Goal: Transaction & Acquisition: Download file/media

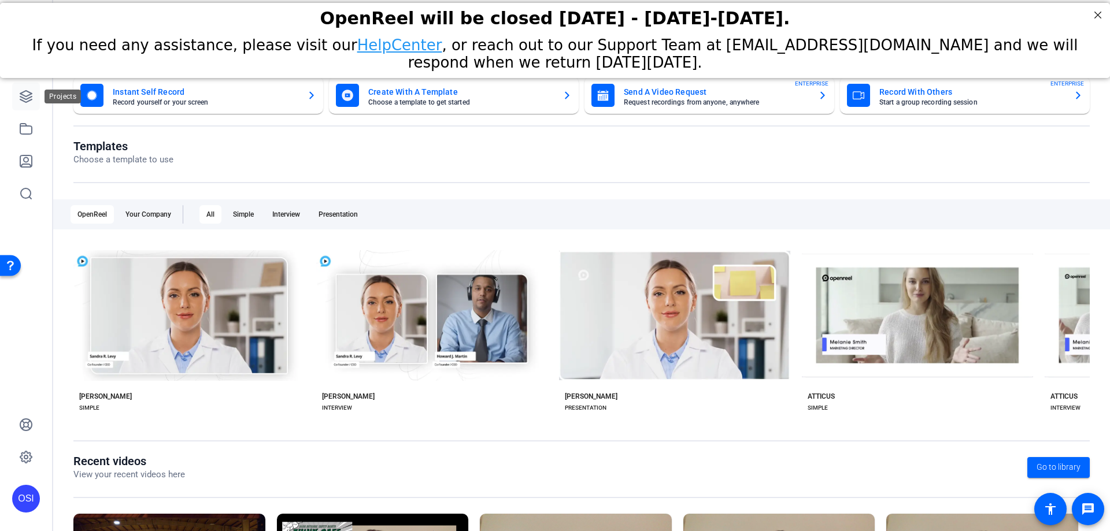
click at [25, 98] on icon at bounding box center [26, 97] width 14 height 14
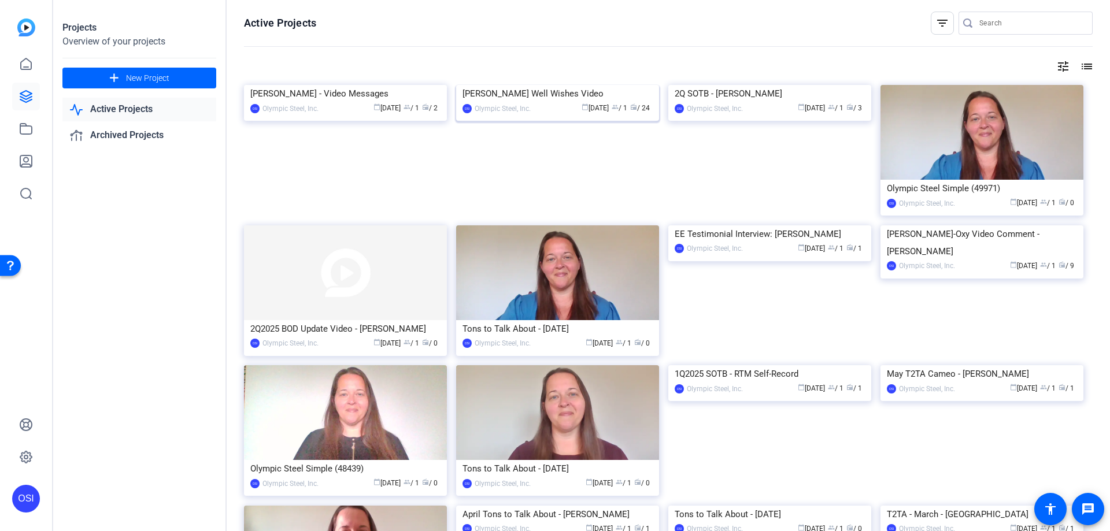
click at [548, 114] on div "calendar_today Aug 06 group / 1 radio / 24" at bounding box center [594, 108] width 116 height 12
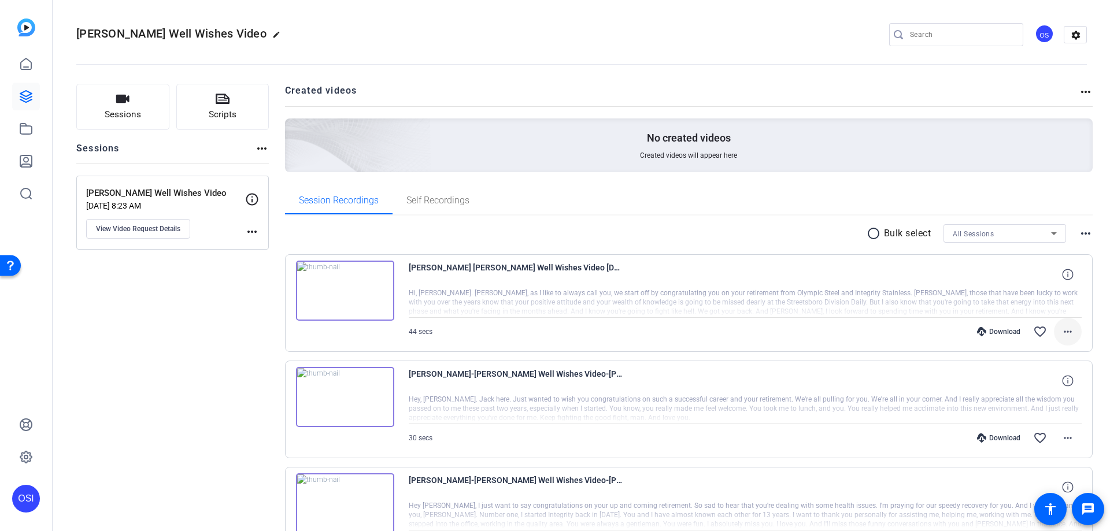
click at [1061, 331] on mat-icon "more_horiz" at bounding box center [1068, 332] width 14 height 14
click at [1043, 387] on span "Download MP4" at bounding box center [1031, 385] width 69 height 14
